Goal: Find specific page/section: Find specific page/section

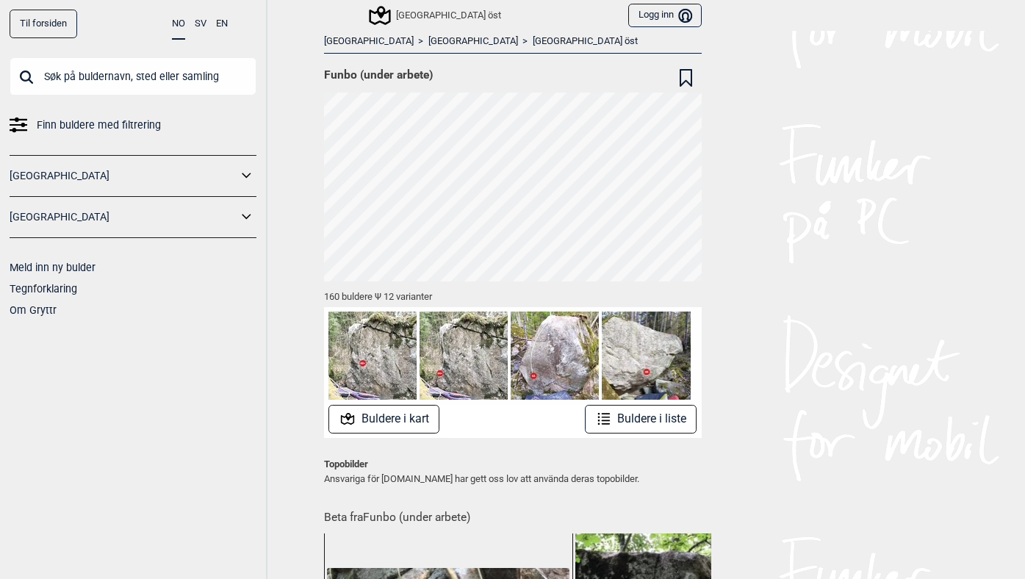
click at [75, 81] on input "text" at bounding box center [133, 76] width 247 height 38
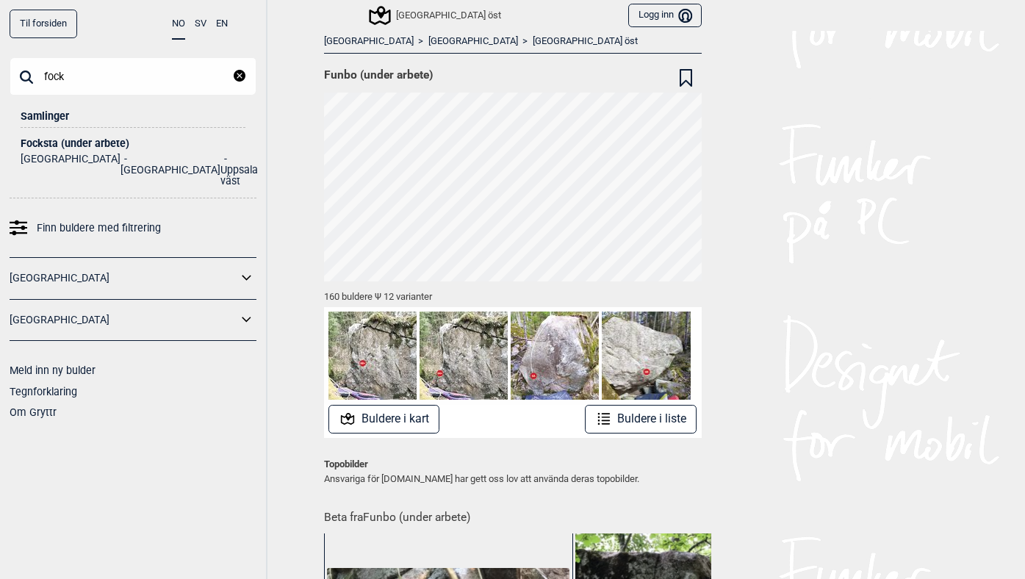
type input "fock"
click at [85, 139] on div "Focksta (under arbete)" at bounding box center [133, 143] width 225 height 11
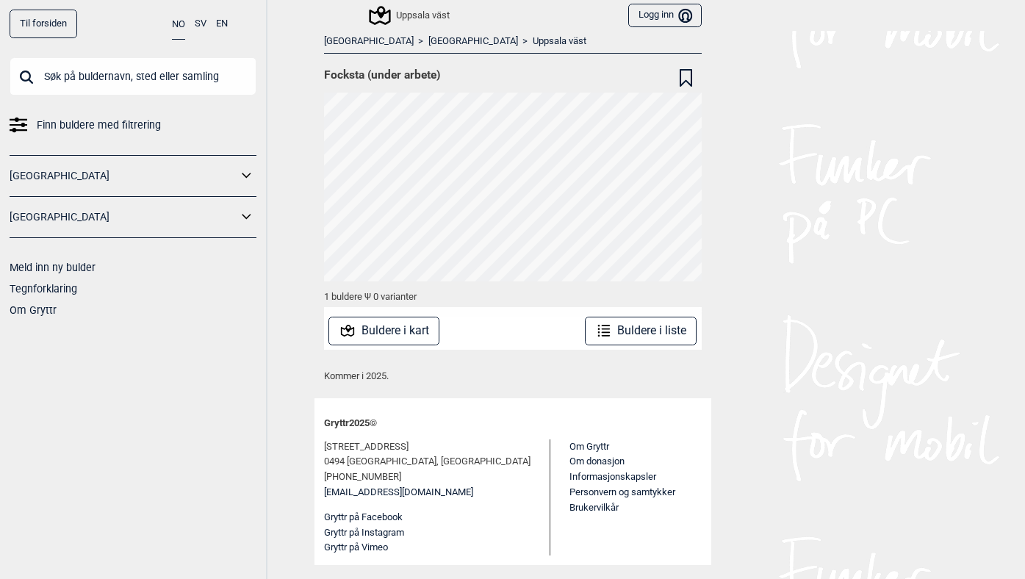
click at [376, 327] on button "Buldere i kart" at bounding box center [384, 331] width 111 height 29
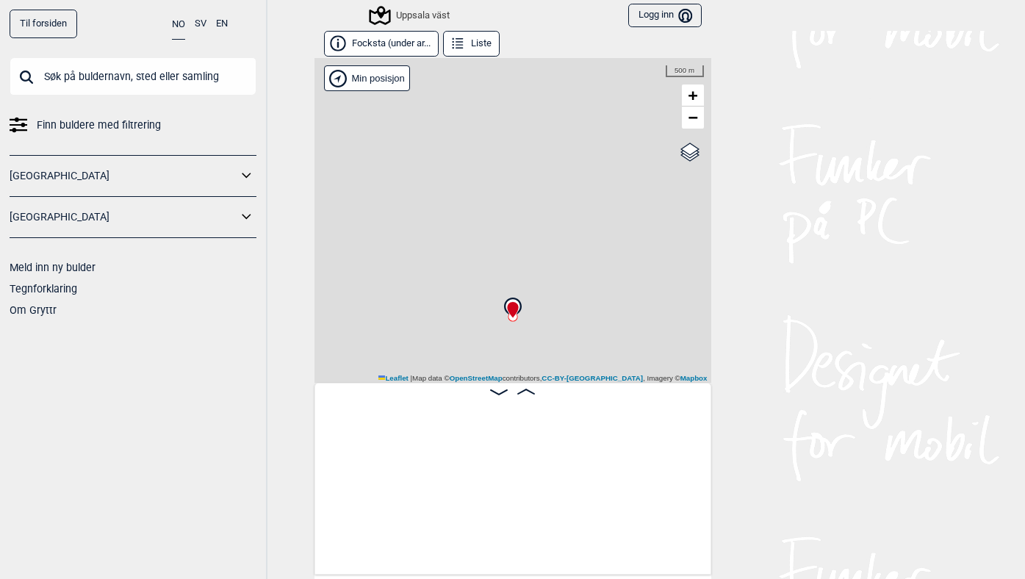
scroll to position [0, 115]
